Goal: Task Accomplishment & Management: Manage account settings

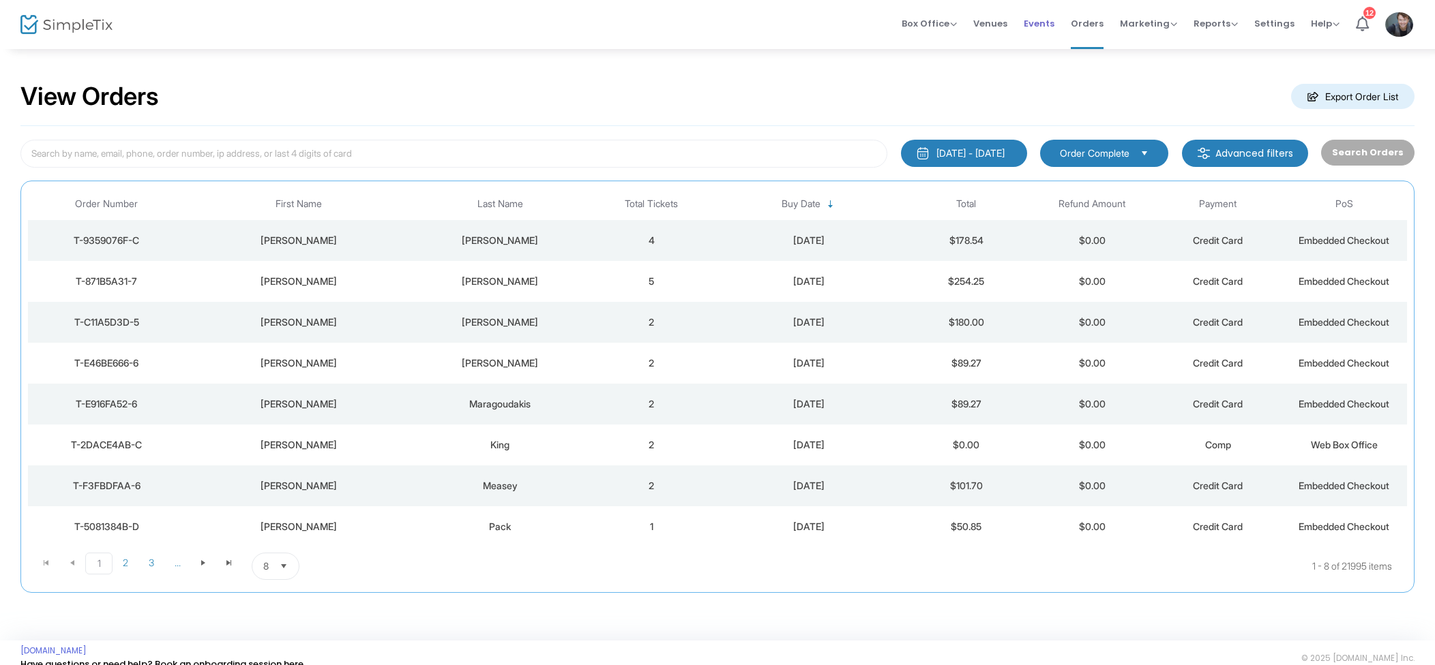
click at [1040, 17] on span "Events" at bounding box center [1038, 23] width 31 height 35
click at [587, 279] on td "King" at bounding box center [500, 281] width 177 height 41
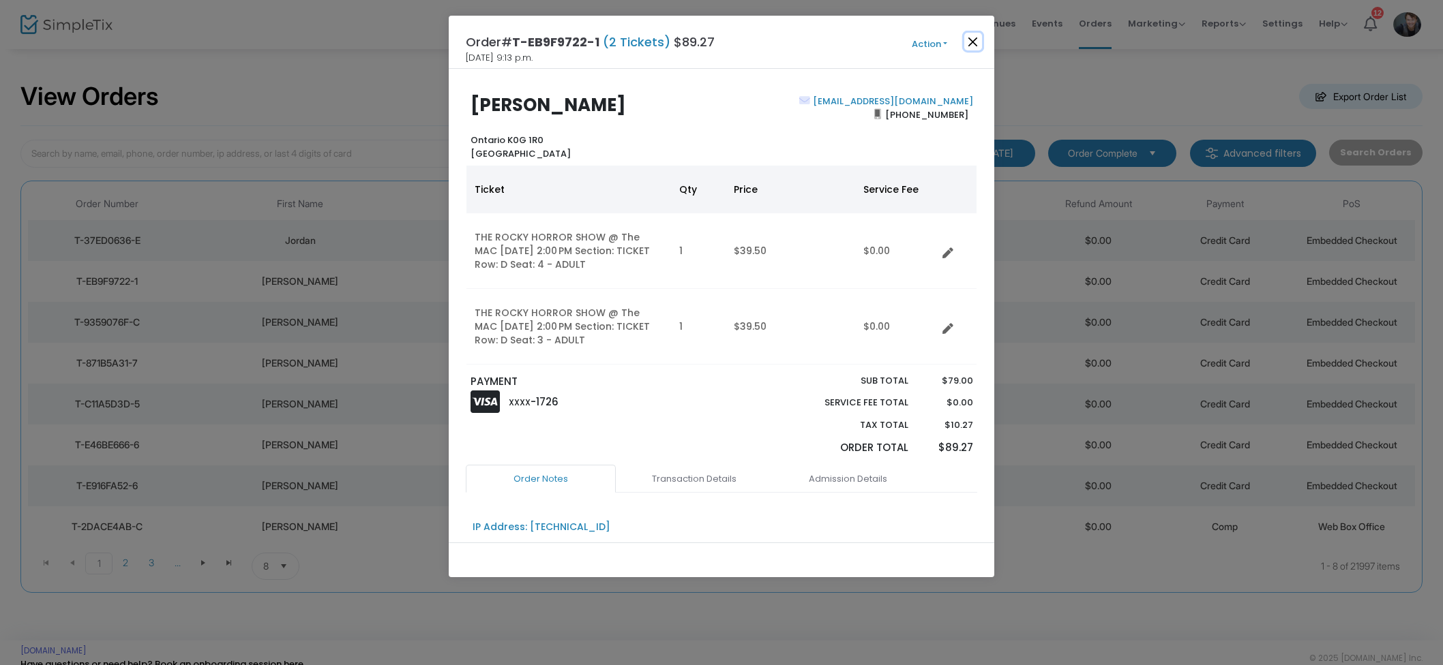
click at [969, 42] on button "Close" at bounding box center [973, 42] width 18 height 18
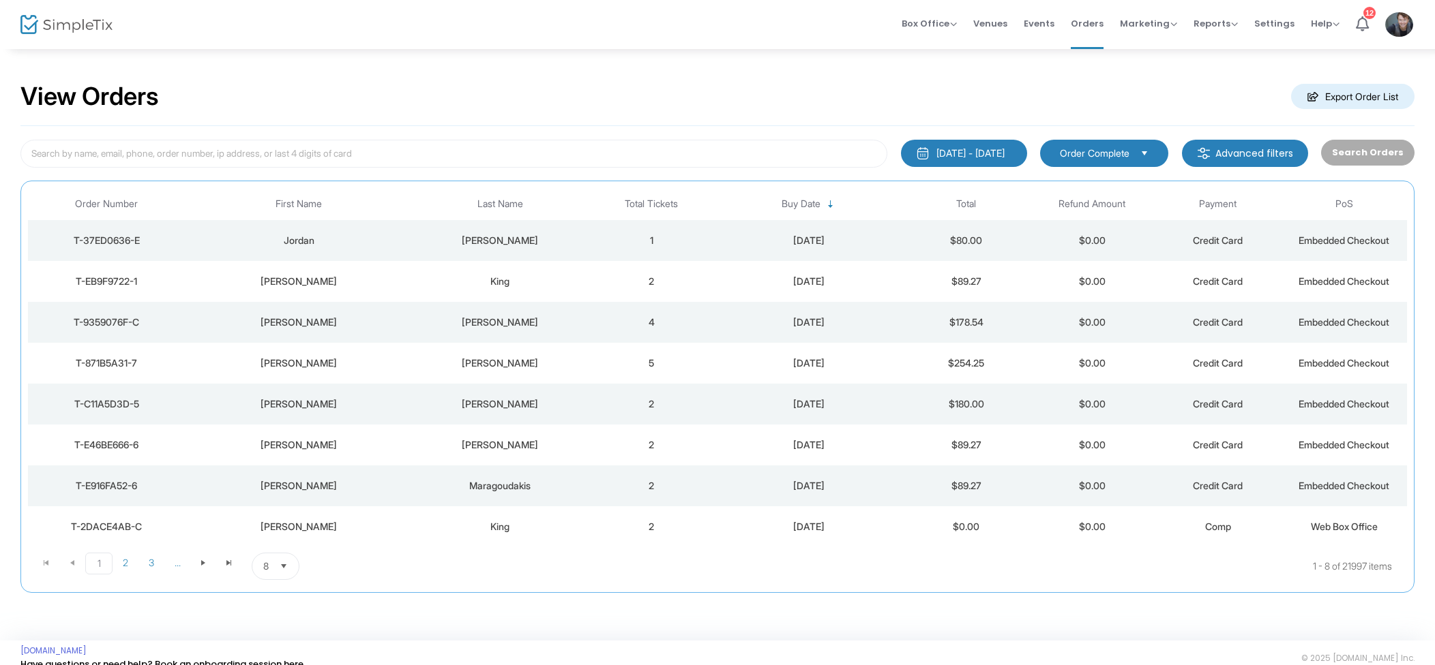
click at [533, 243] on div "[PERSON_NAME]" at bounding box center [500, 241] width 170 height 14
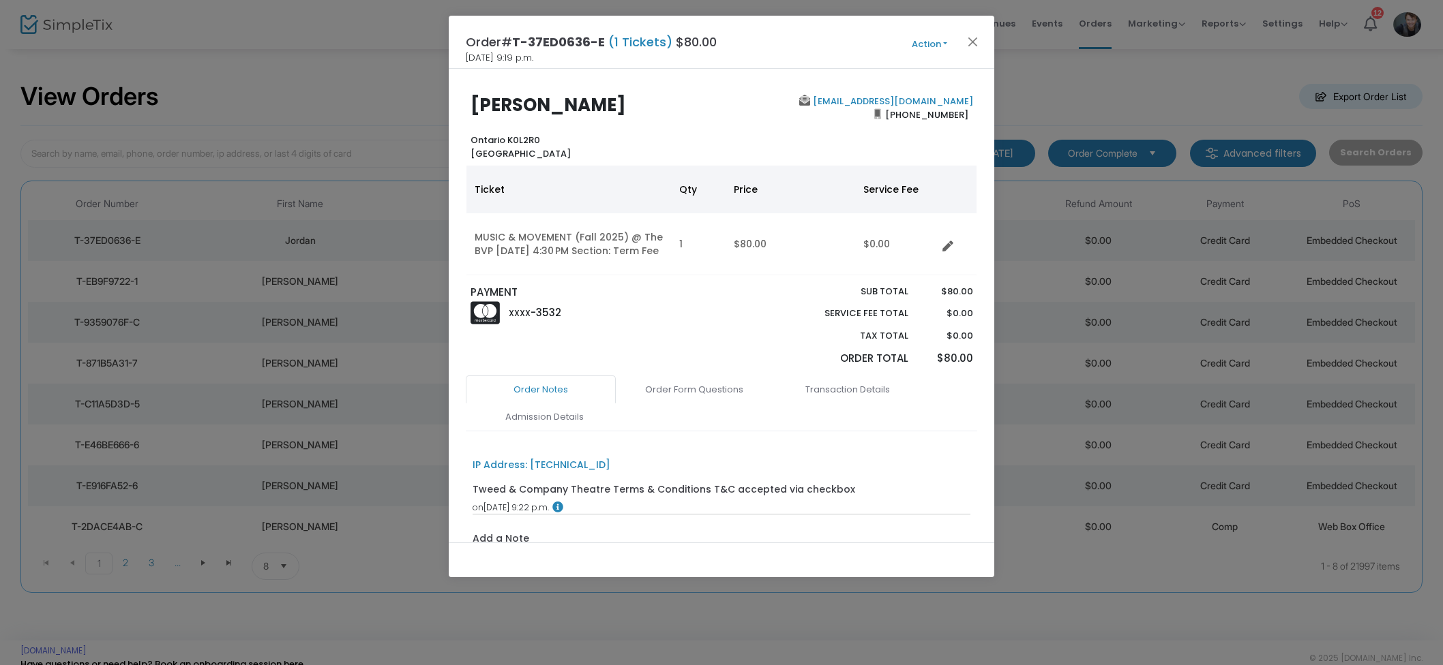
click at [990, 46] on span "Action Mark Admitted Edit Order Edit Attendee Details Add Another Ticket Print …" at bounding box center [955, 42] width 78 height 15
click at [983, 46] on span "Action Mark Admitted Edit Order Edit Attendee Details Add Another Ticket Print …" at bounding box center [955, 42] width 78 height 15
click at [982, 44] on span "Action Mark Admitted Edit Order Edit Attendee Details Add Another Ticket Print …" at bounding box center [955, 42] width 78 height 15
click at [974, 43] on button "Close" at bounding box center [973, 42] width 18 height 18
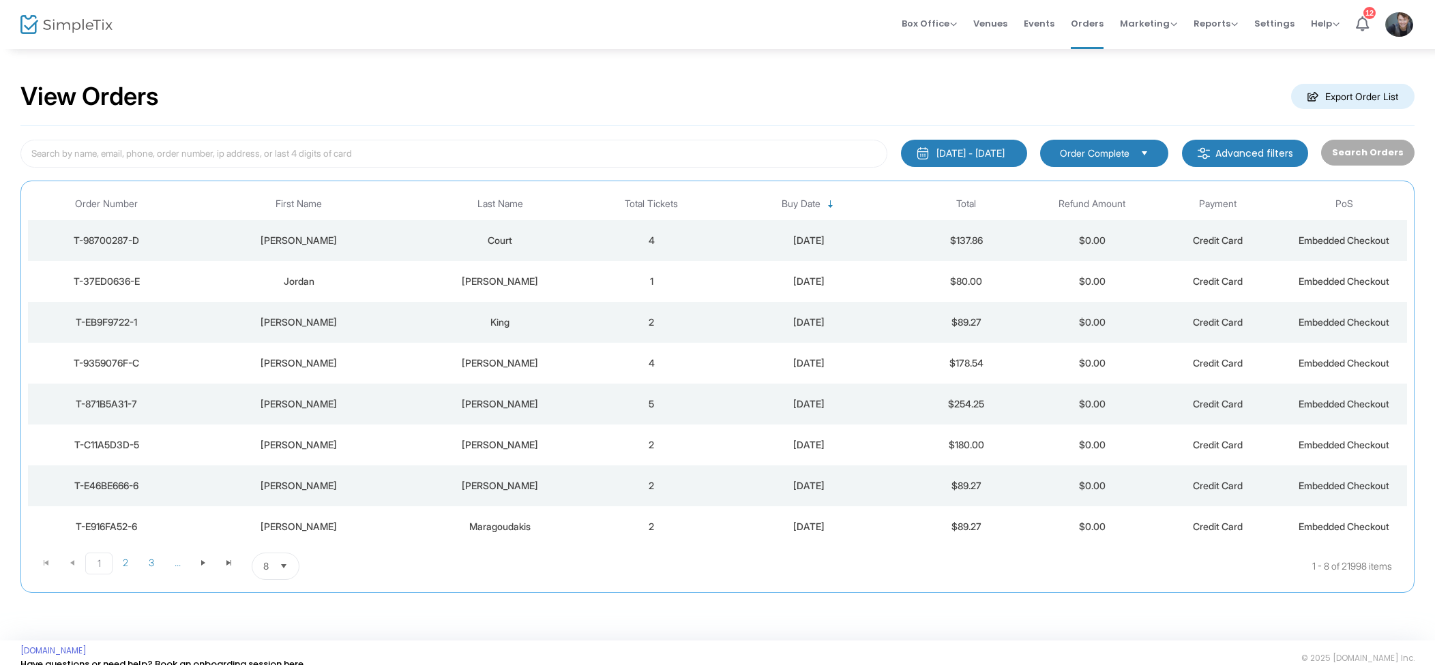
click at [597, 245] on td "4" at bounding box center [651, 240] width 126 height 41
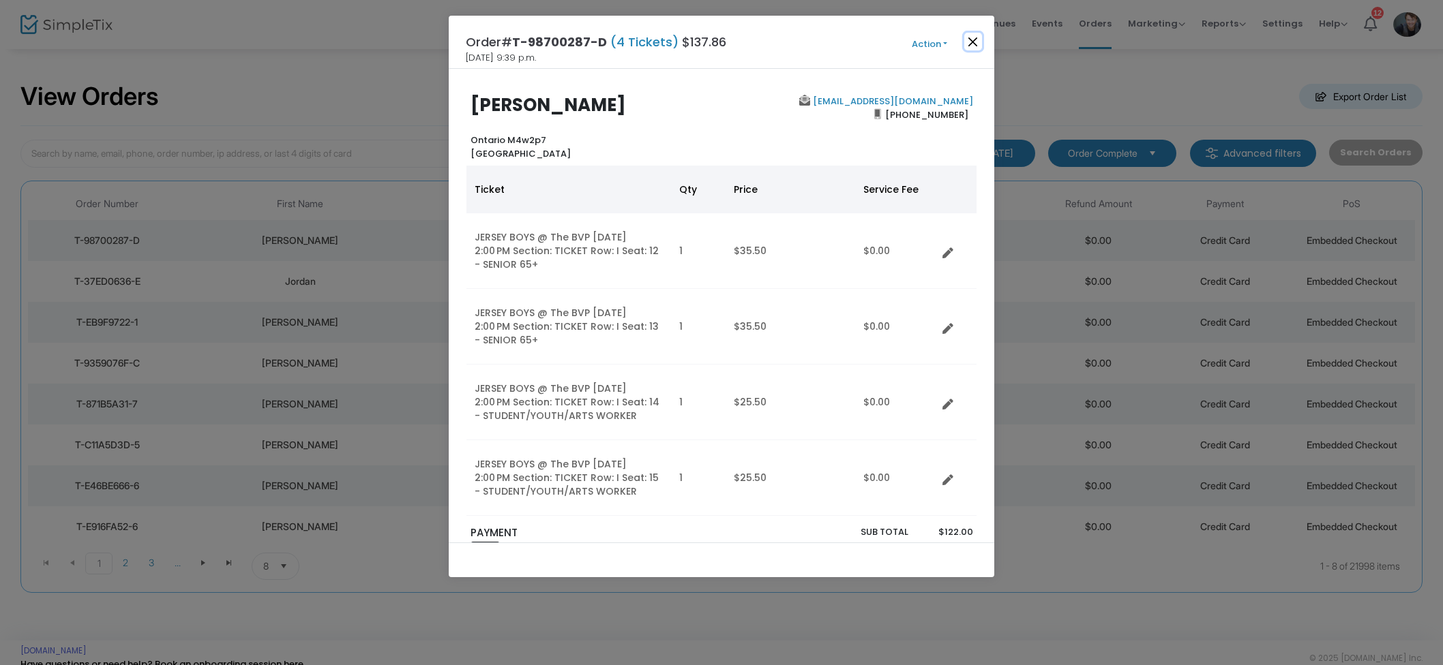
click at [976, 42] on button "Close" at bounding box center [973, 42] width 18 height 18
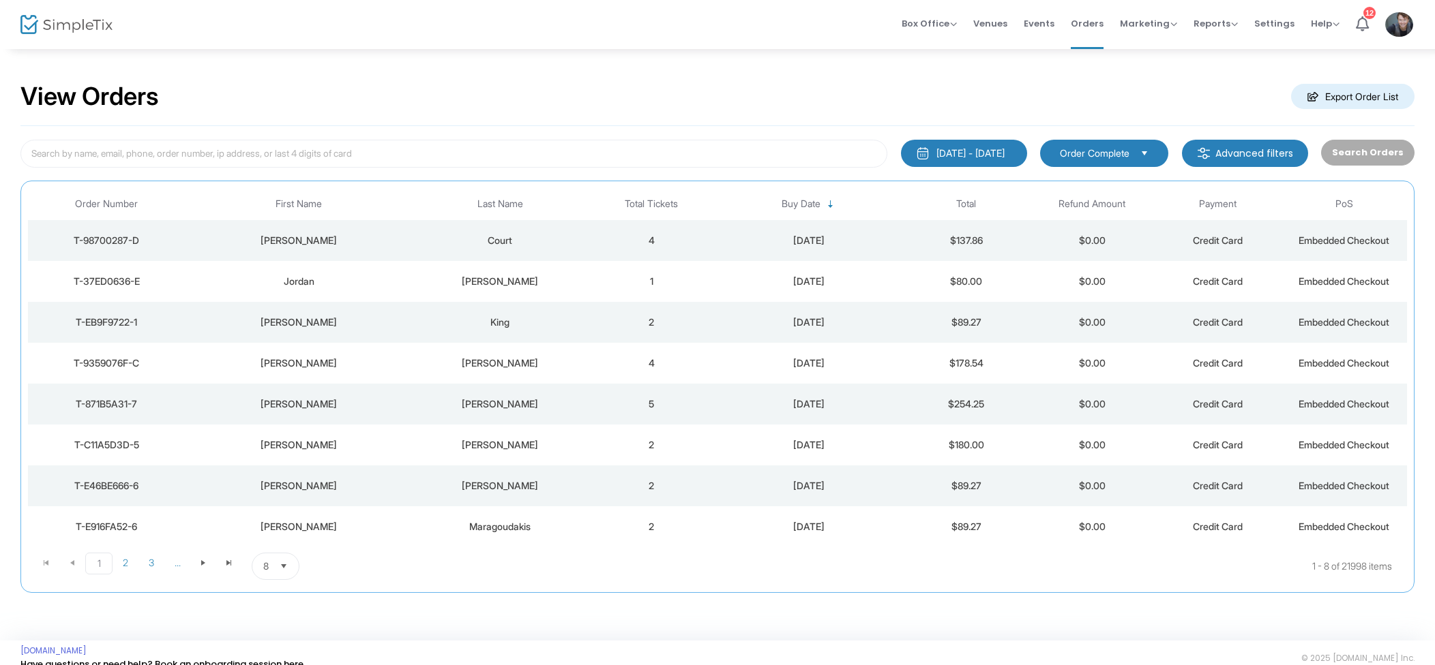
click at [1047, 25] on span "Events" at bounding box center [1038, 23] width 31 height 35
